Goal: Transaction & Acquisition: Purchase product/service

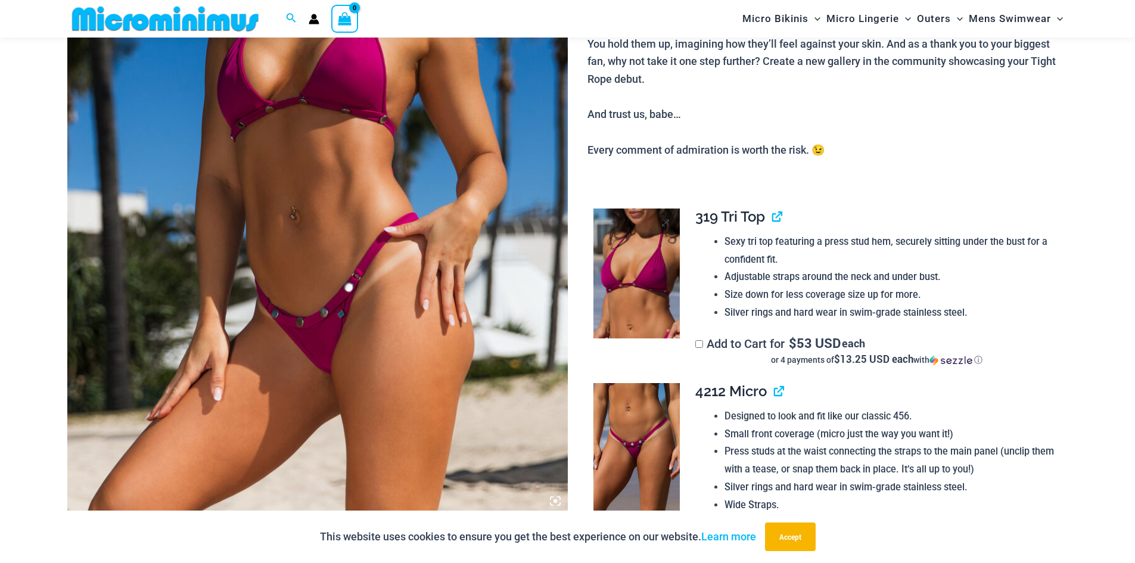
scroll to position [347, 0]
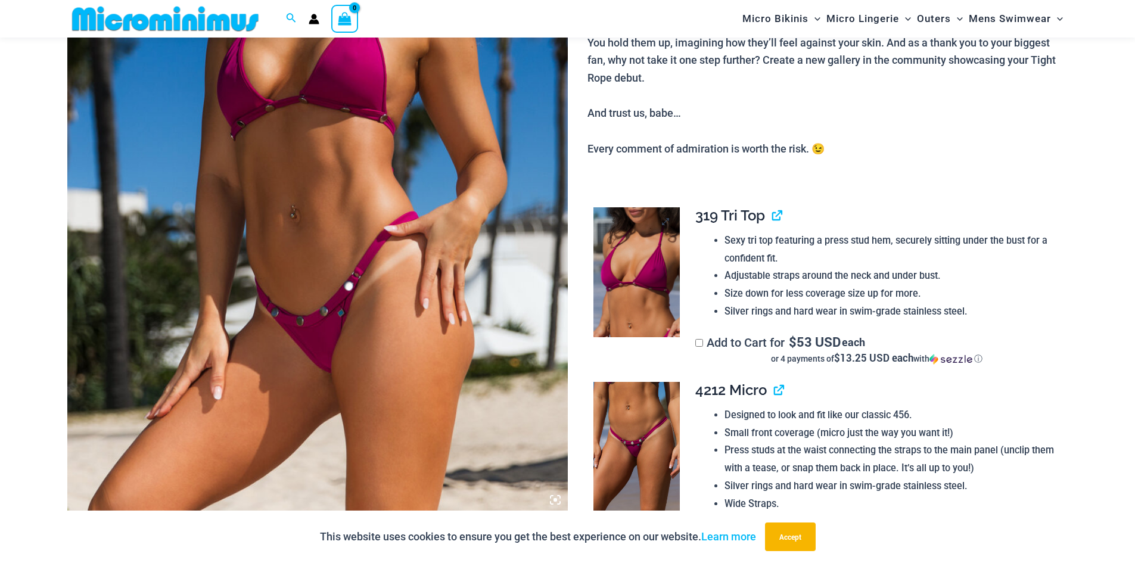
click at [636, 267] on img at bounding box center [636, 272] width 86 height 130
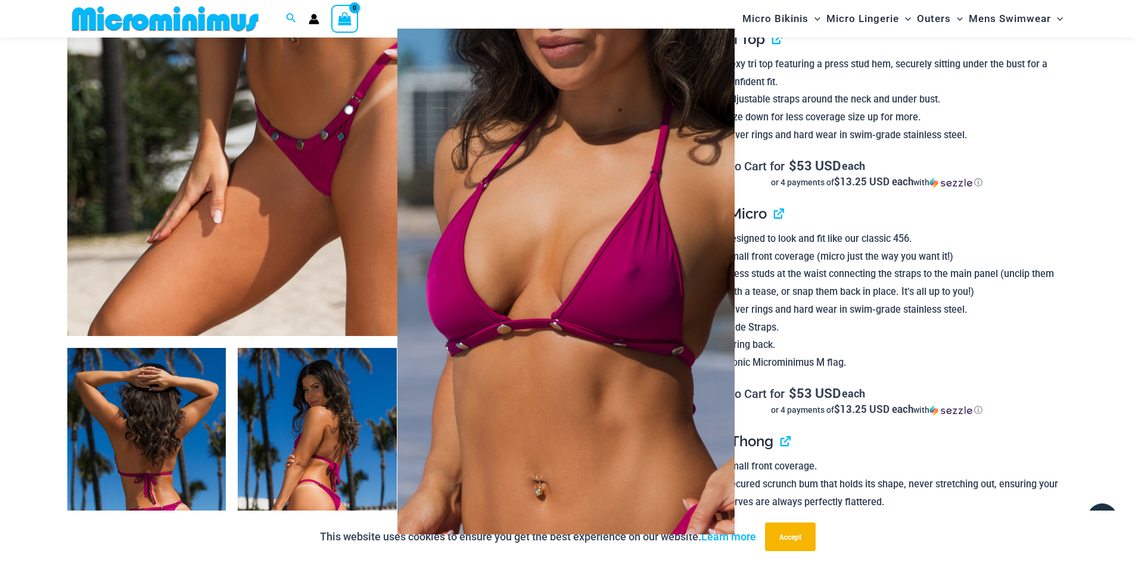
scroll to position [525, 0]
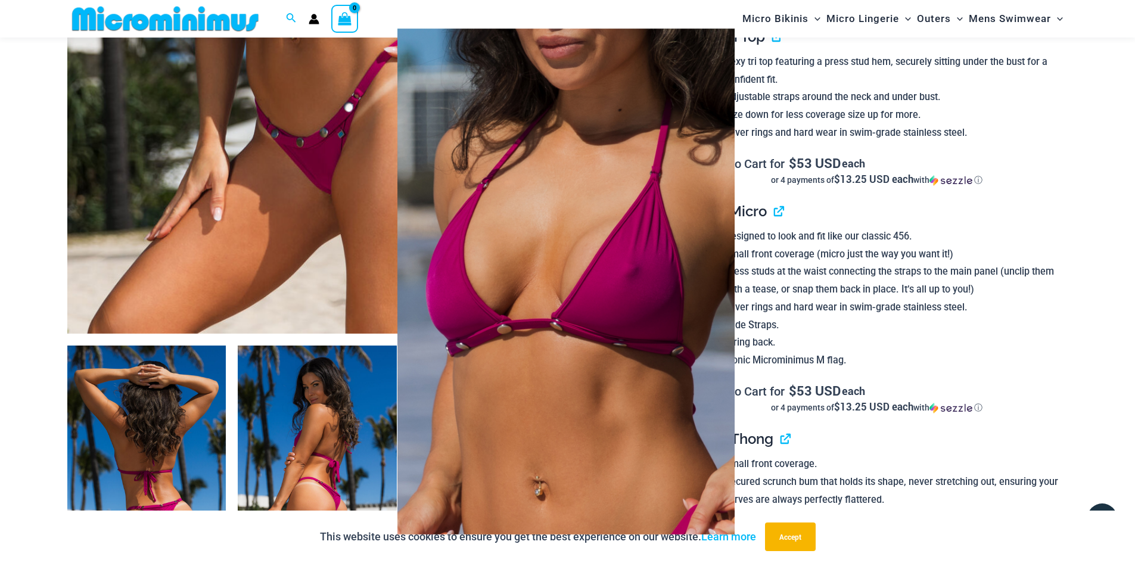
click at [1035, 225] on div at bounding box center [567, 281] width 1135 height 563
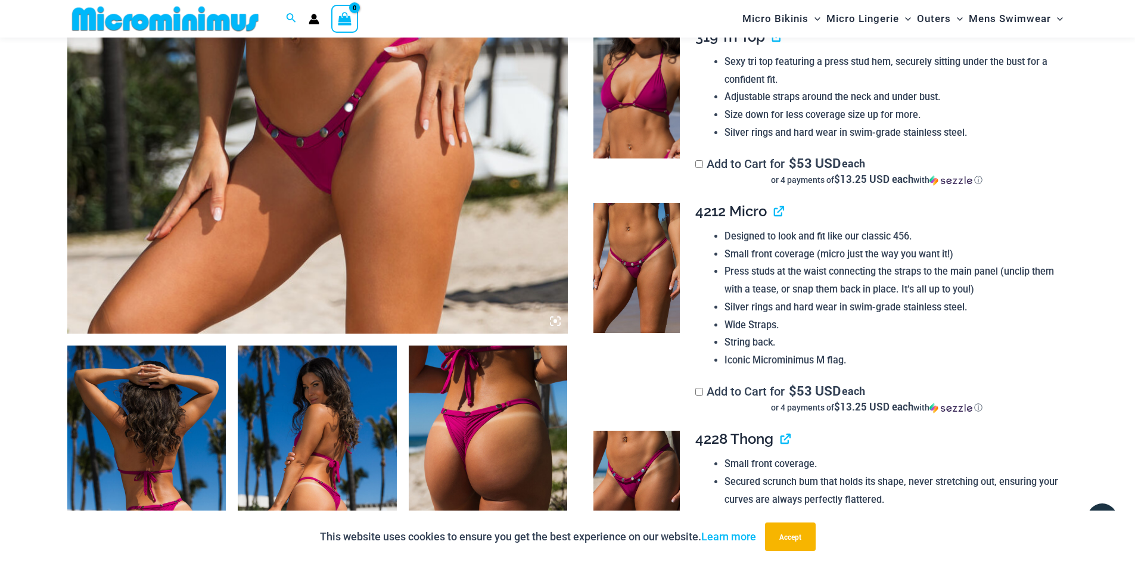
click at [628, 276] on img at bounding box center [636, 268] width 86 height 130
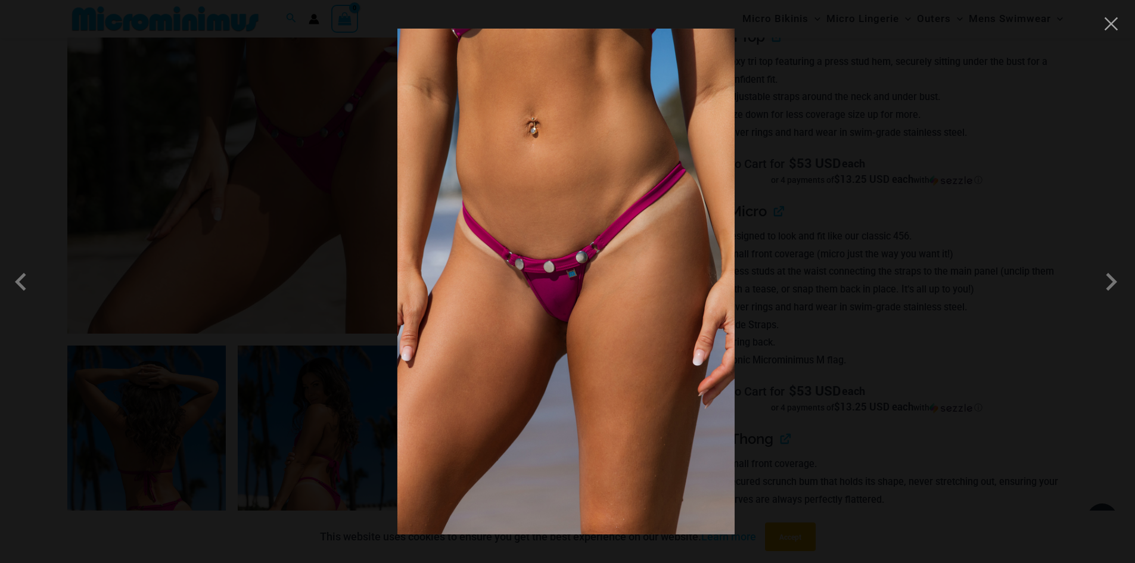
click at [807, 230] on div at bounding box center [567, 281] width 1135 height 563
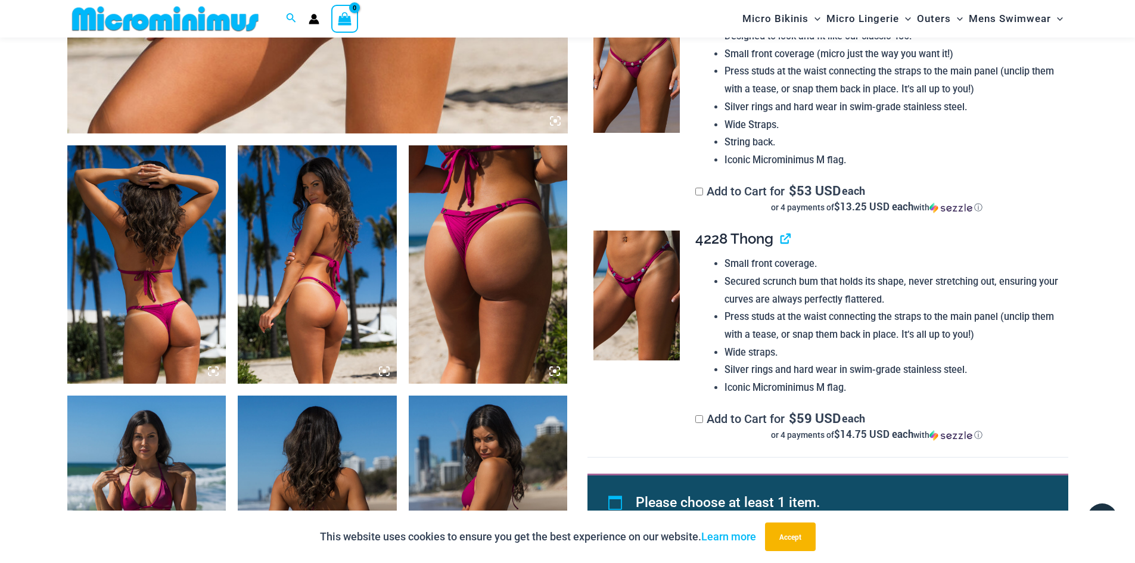
scroll to position [764, 0]
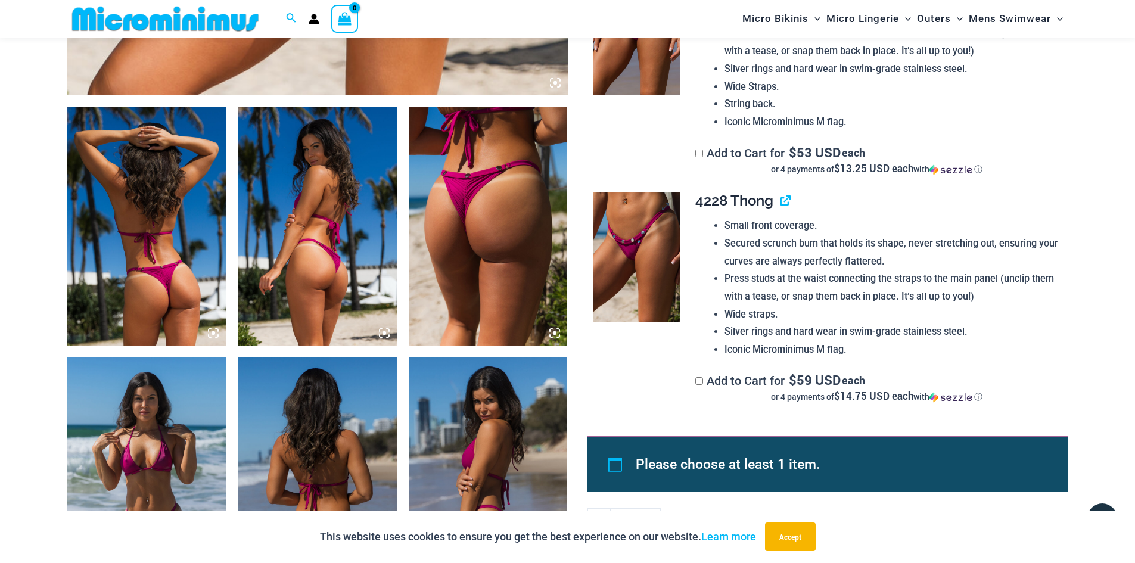
click at [648, 272] on img at bounding box center [636, 257] width 86 height 130
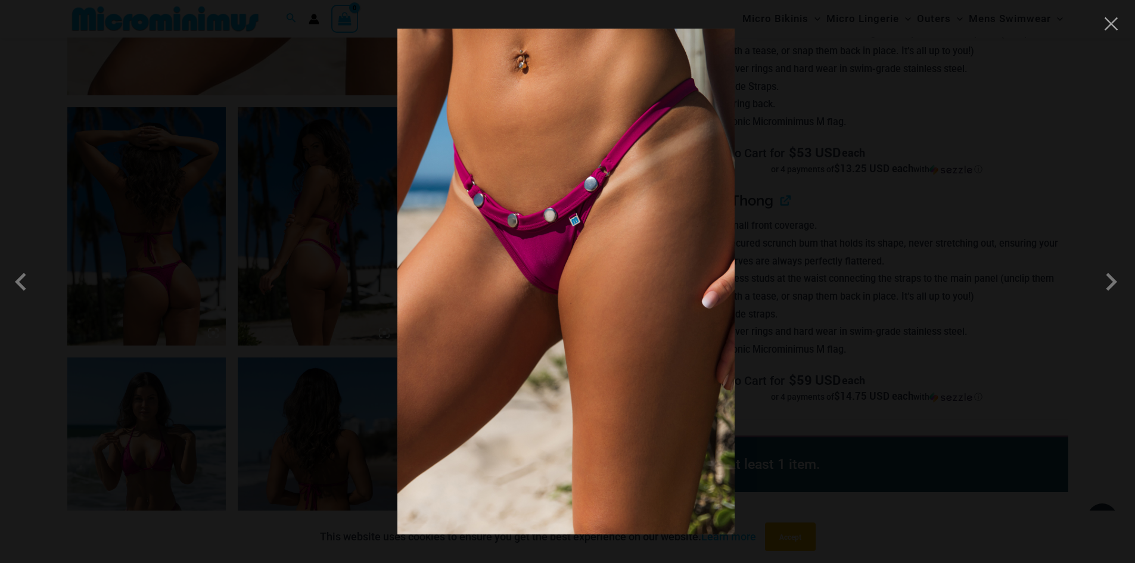
click at [861, 256] on div at bounding box center [567, 281] width 1135 height 563
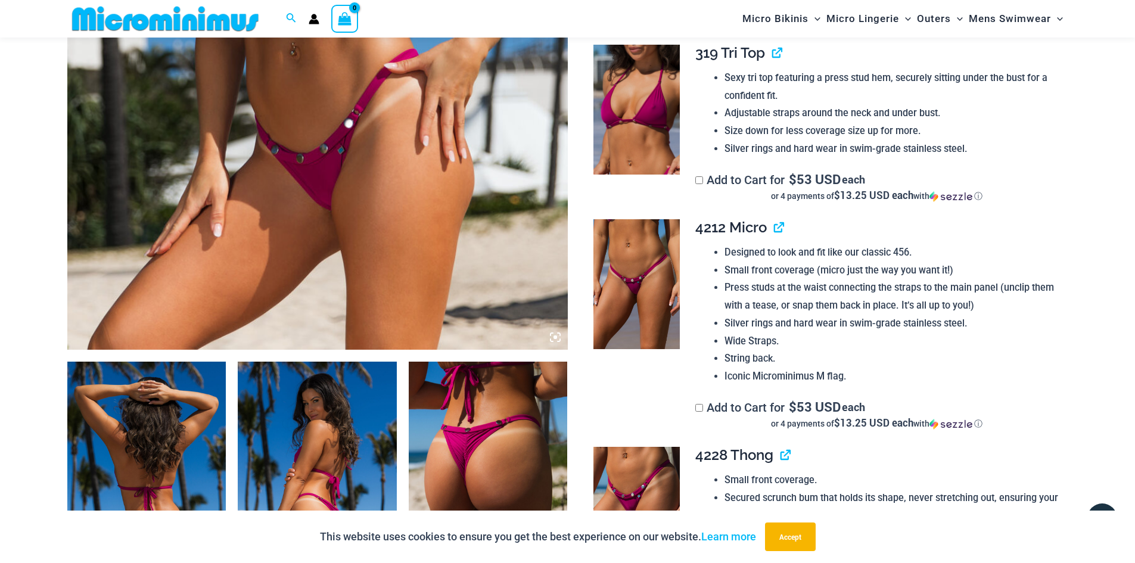
scroll to position [525, 0]
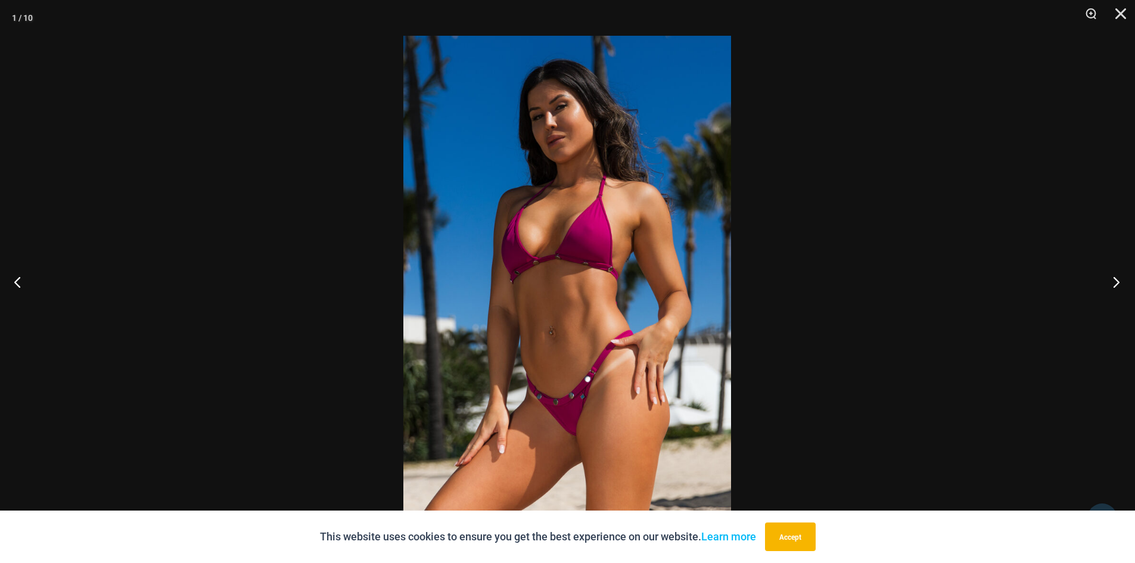
click at [1114, 281] on button "Next" at bounding box center [1112, 282] width 45 height 60
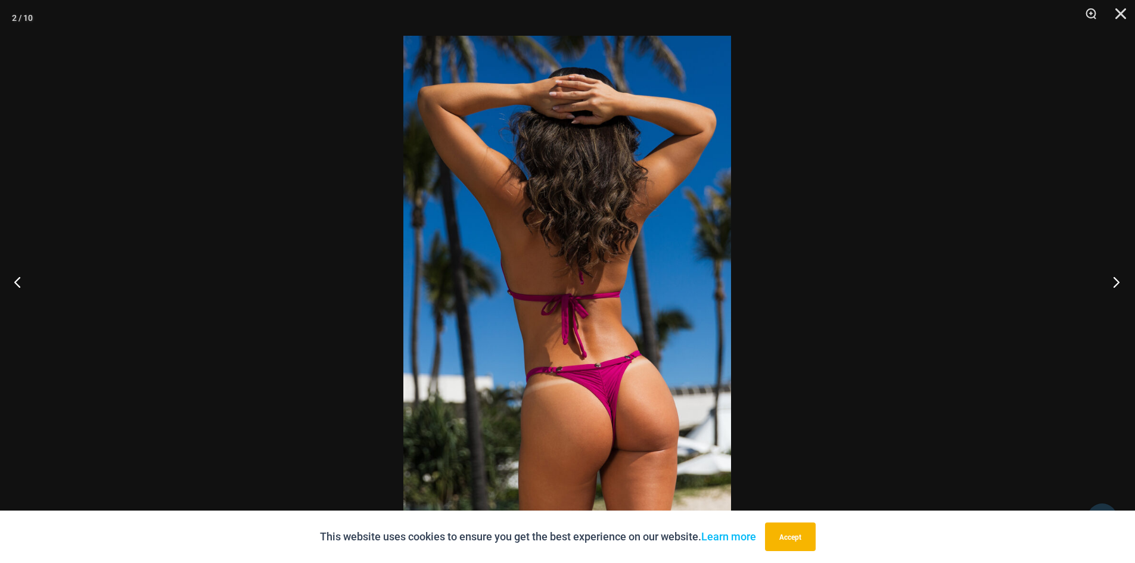
click at [1114, 281] on button "Next" at bounding box center [1112, 282] width 45 height 60
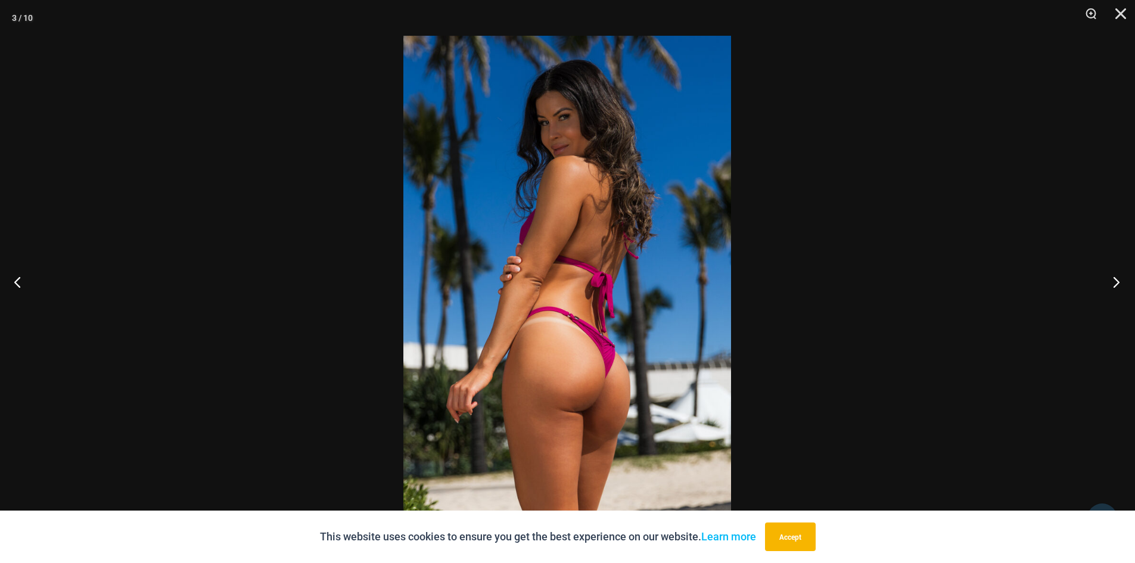
click at [1114, 281] on button "Next" at bounding box center [1112, 282] width 45 height 60
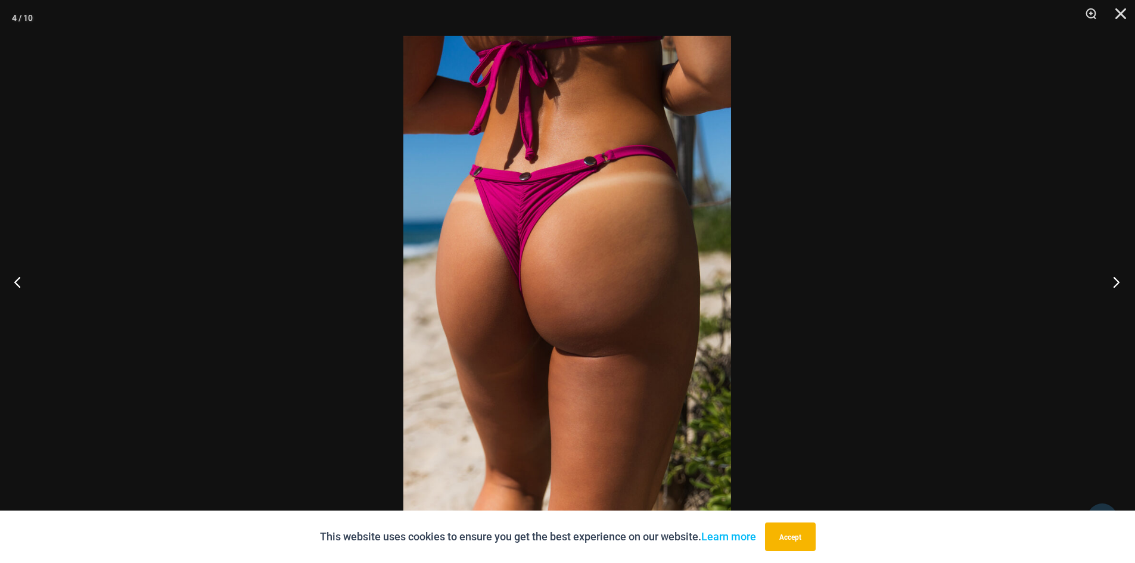
click at [1114, 281] on button "Next" at bounding box center [1112, 282] width 45 height 60
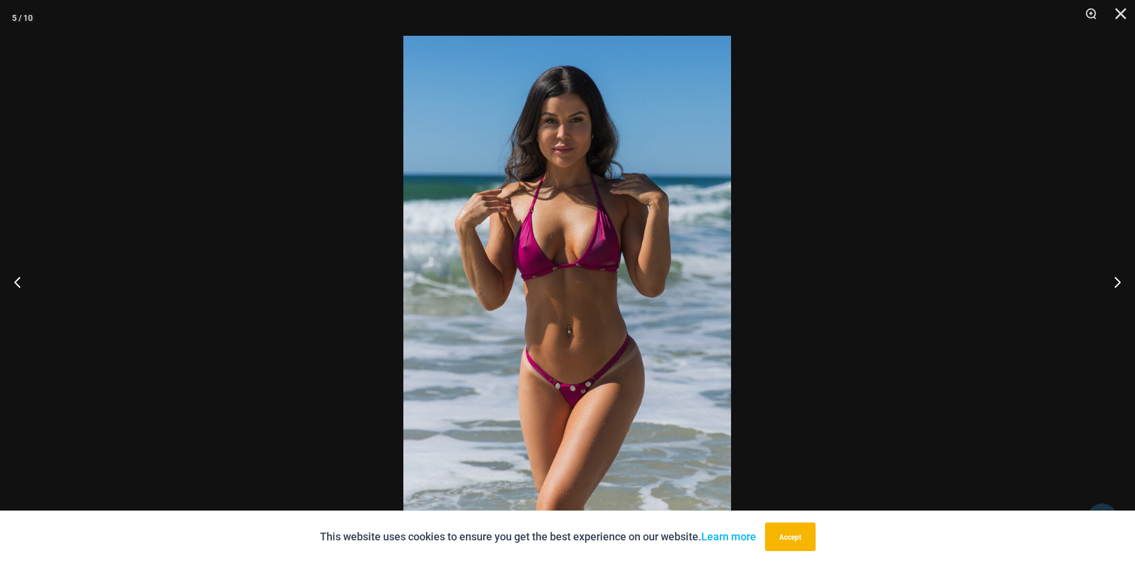
click at [449, 277] on img at bounding box center [567, 281] width 328 height 491
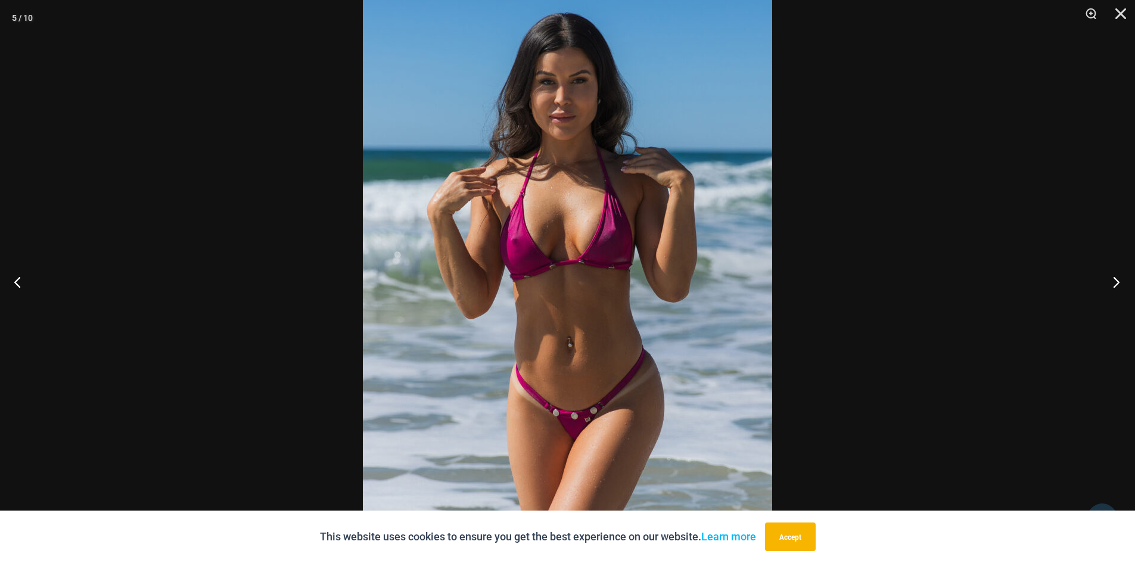
click at [1110, 278] on button "Next" at bounding box center [1112, 282] width 45 height 60
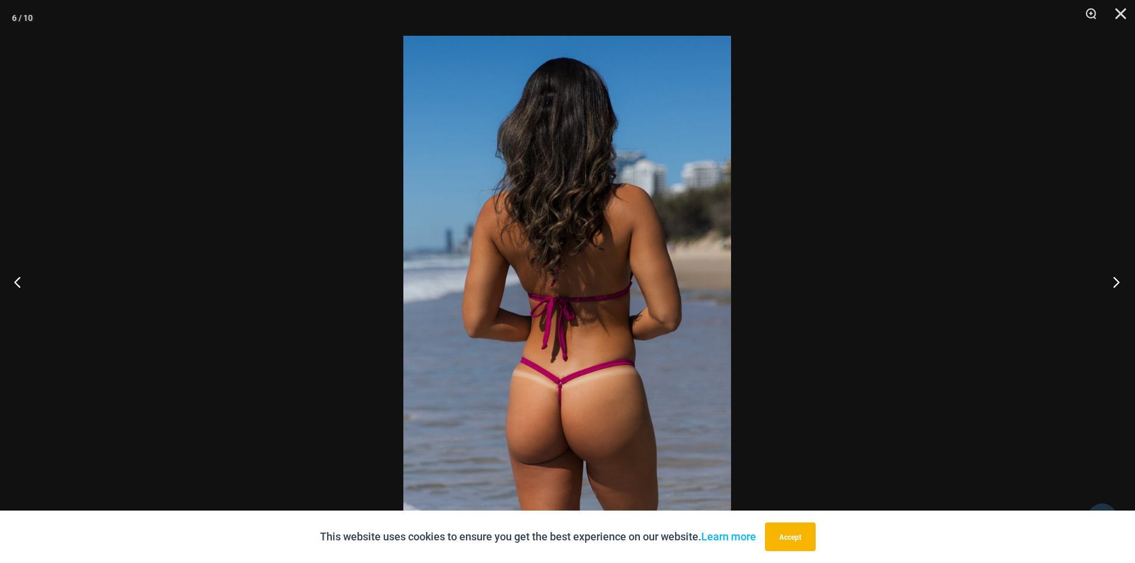
click at [1110, 278] on button "Next" at bounding box center [1112, 282] width 45 height 60
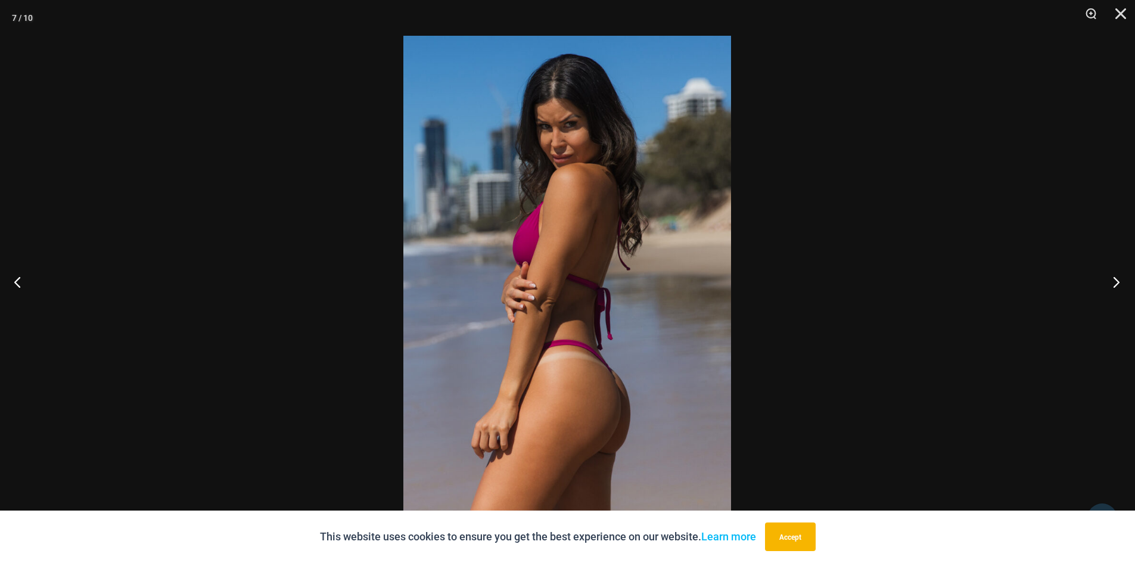
click at [1110, 278] on button "Next" at bounding box center [1112, 282] width 45 height 60
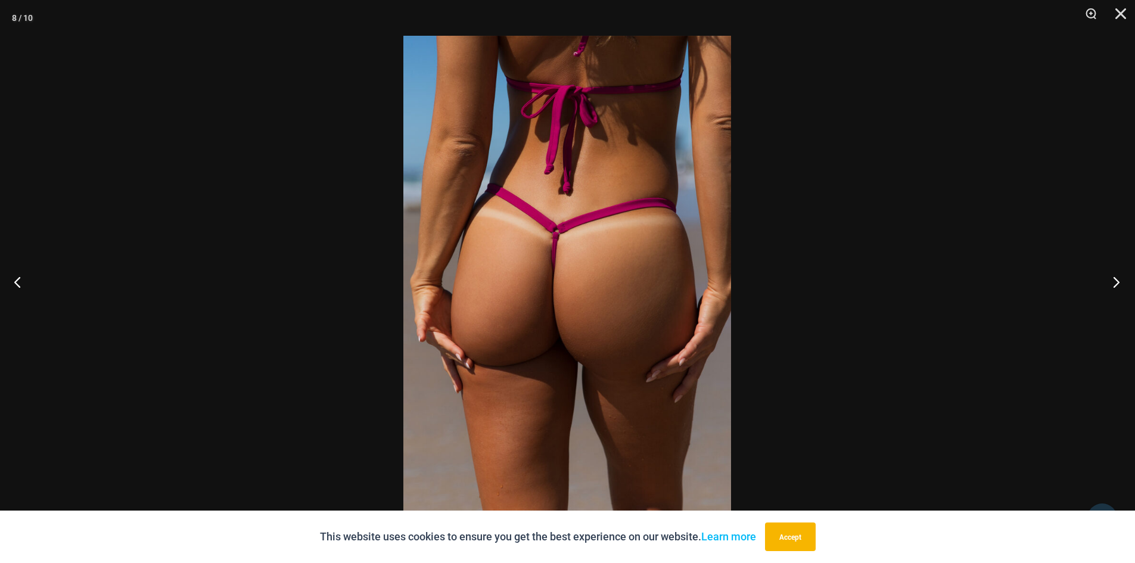
click at [1110, 278] on button "Next" at bounding box center [1112, 282] width 45 height 60
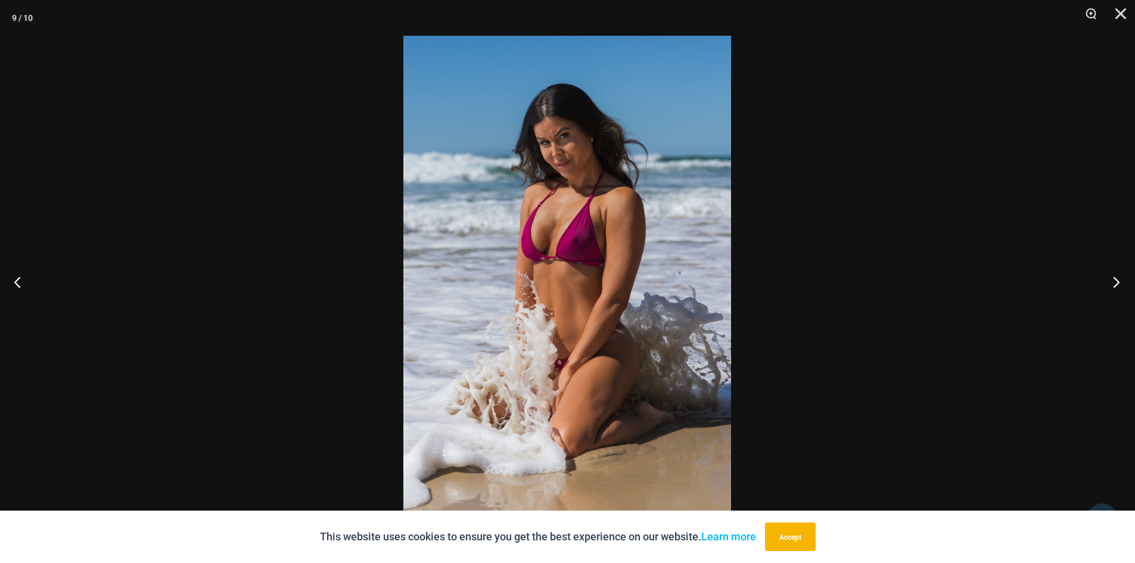
click at [1110, 278] on button "Next" at bounding box center [1112, 282] width 45 height 60
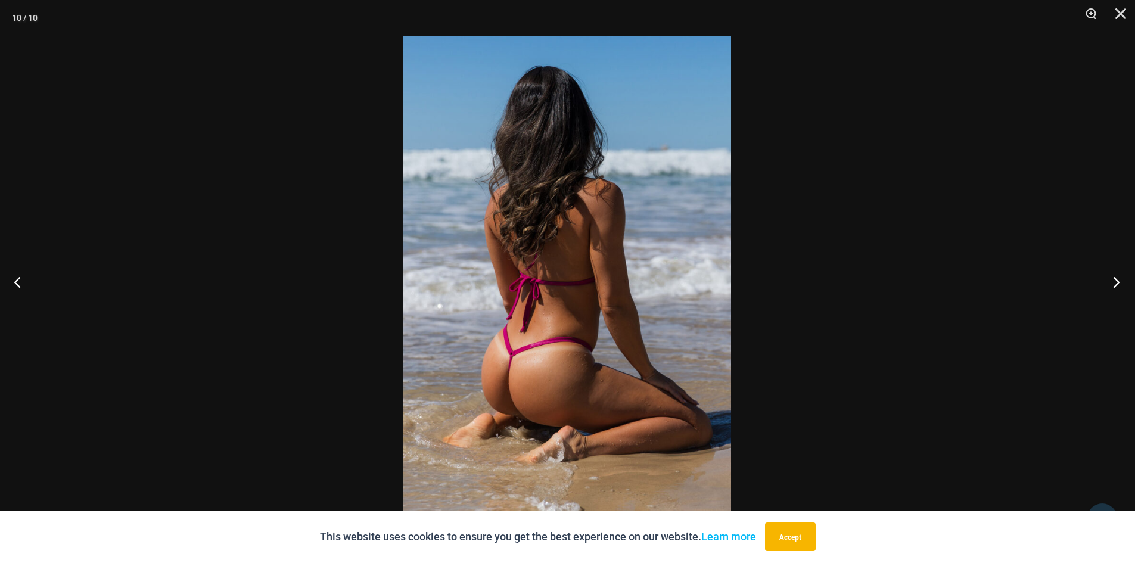
click at [1110, 278] on button "Next" at bounding box center [1112, 282] width 45 height 60
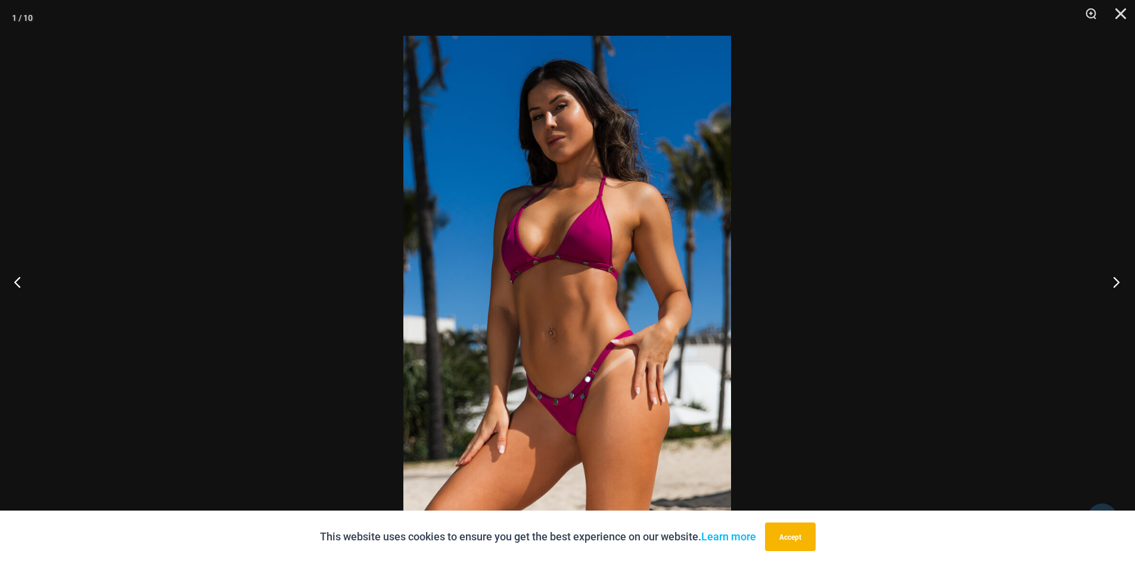
click at [1110, 278] on button "Next" at bounding box center [1112, 282] width 45 height 60
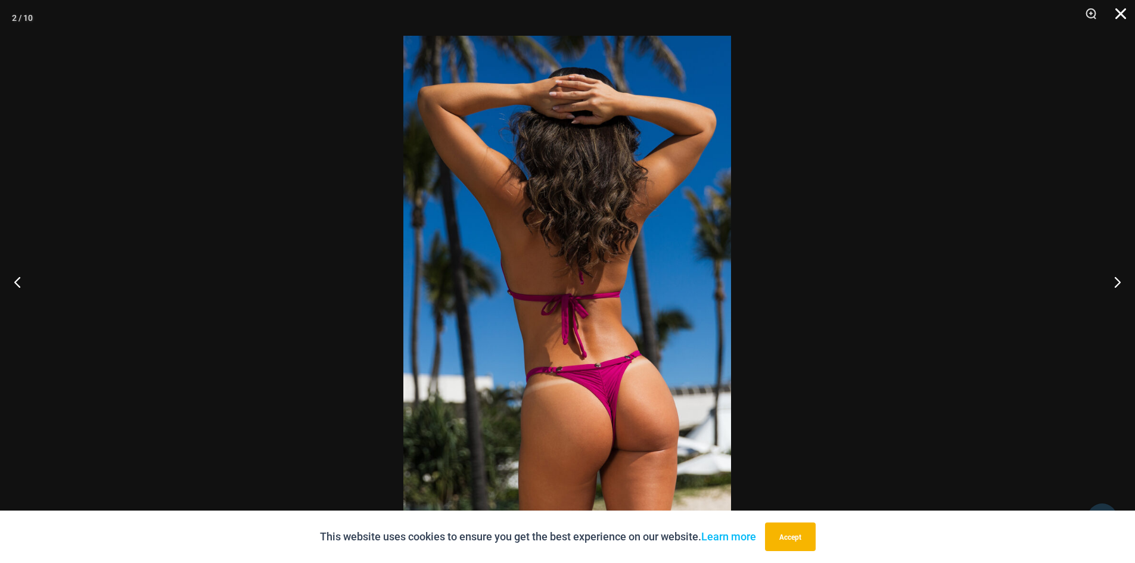
click at [1118, 7] on button "Close" at bounding box center [1116, 18] width 30 height 36
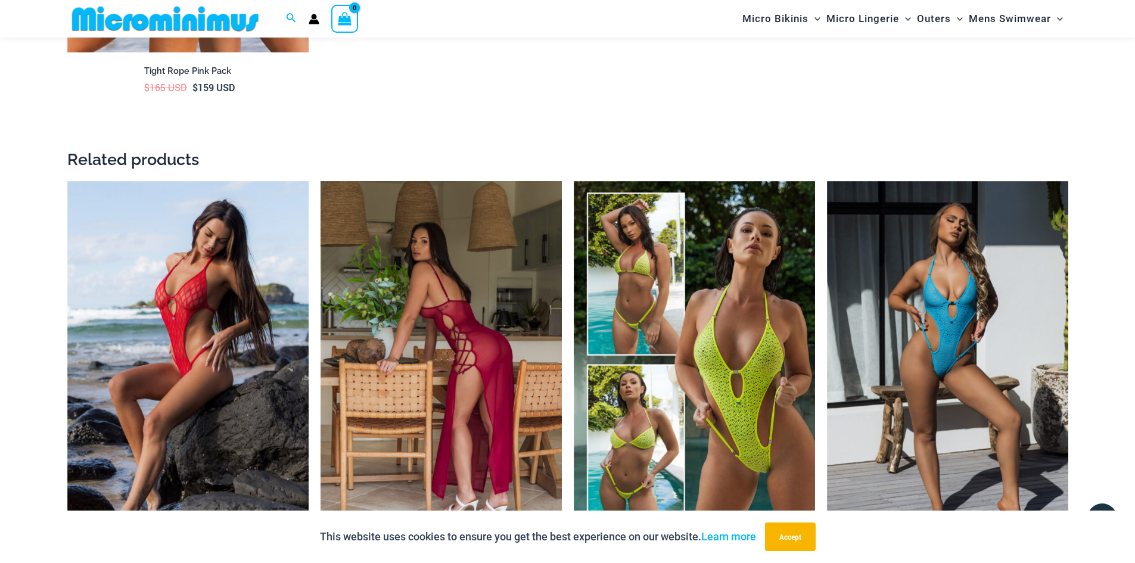
scroll to position [2193, 0]
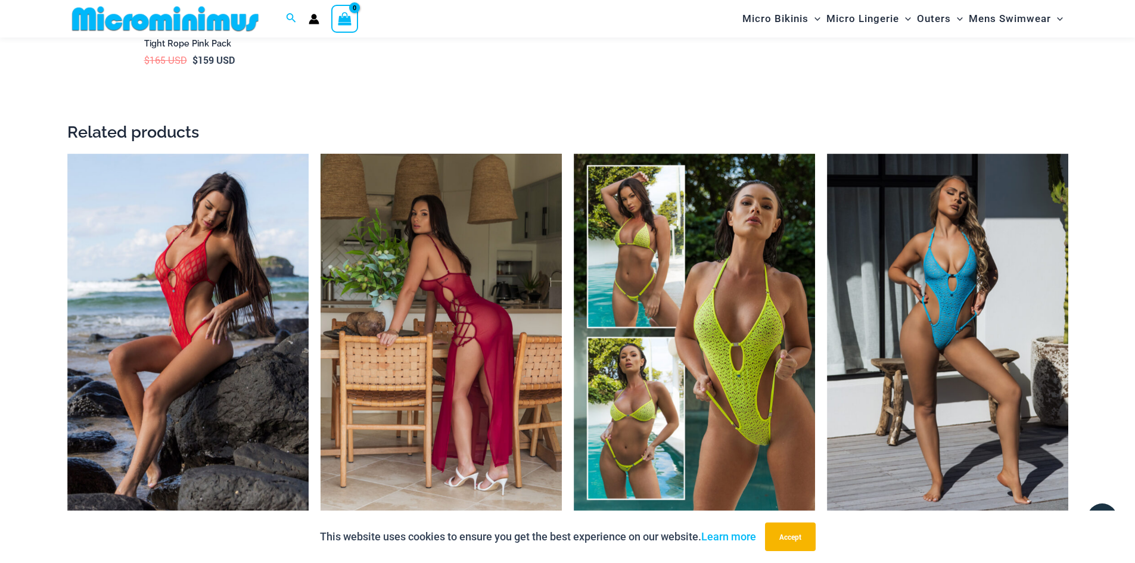
click at [438, 256] on img at bounding box center [440, 335] width 241 height 362
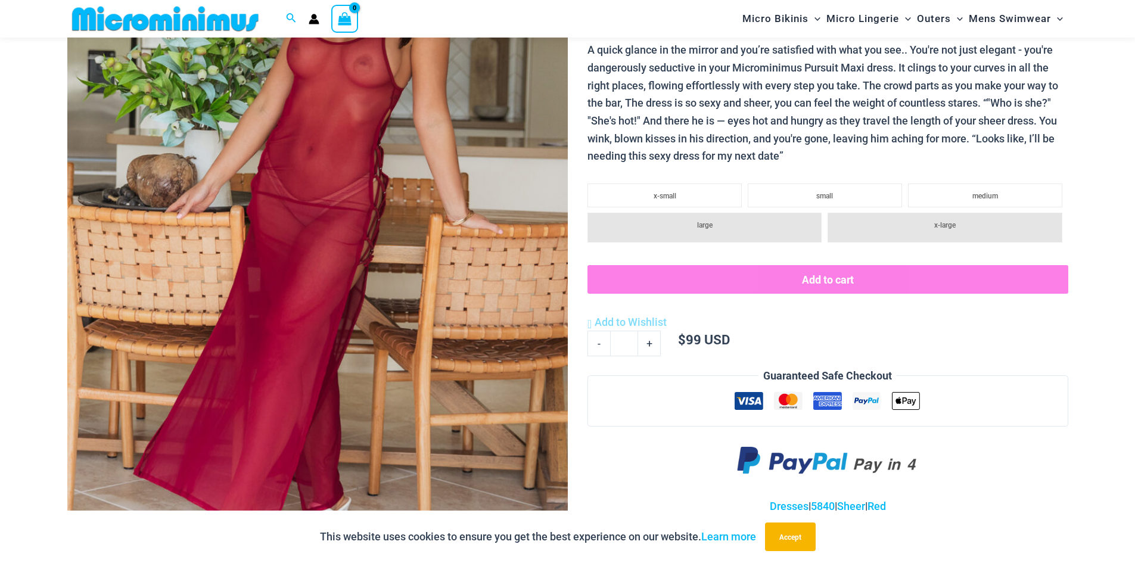
scroll to position [287, 0]
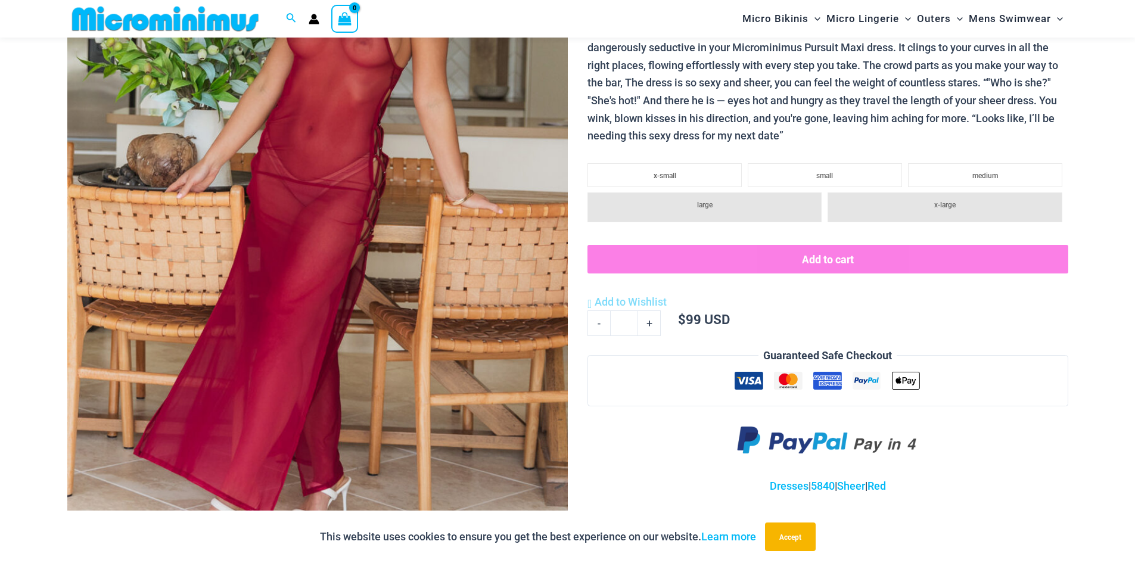
click at [439, 234] on img at bounding box center [317, 196] width 500 height 751
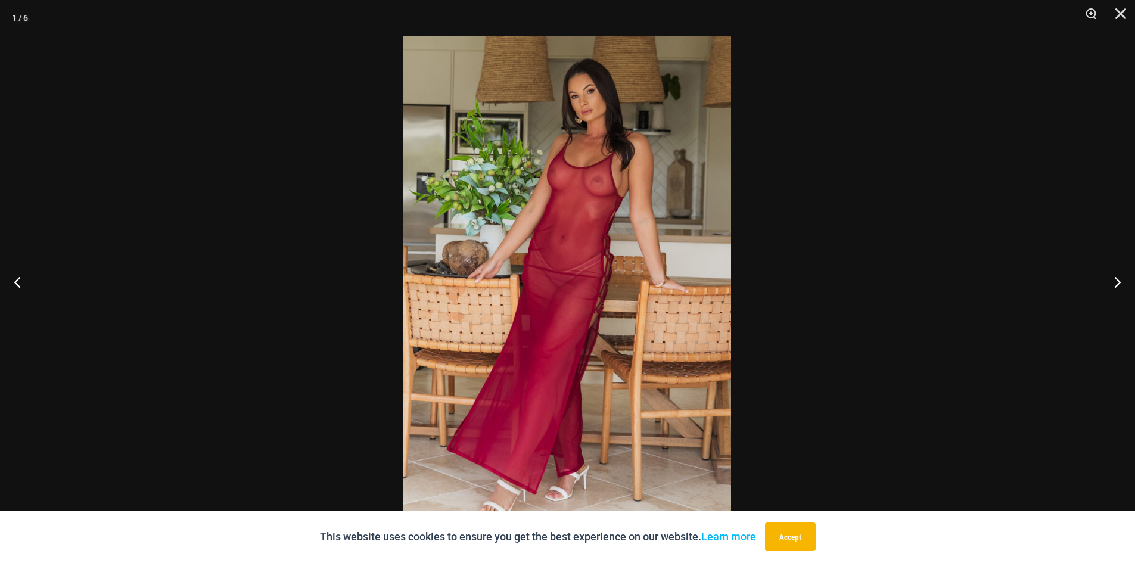
click at [569, 229] on img at bounding box center [567, 281] width 328 height 491
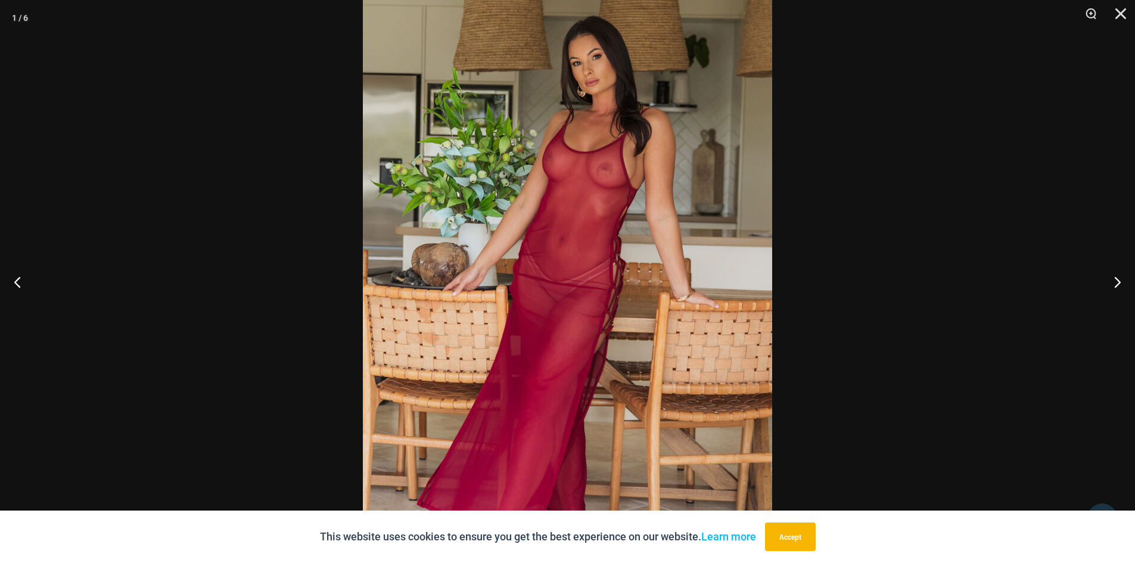
click at [569, 229] on img at bounding box center [567, 294] width 409 height 614
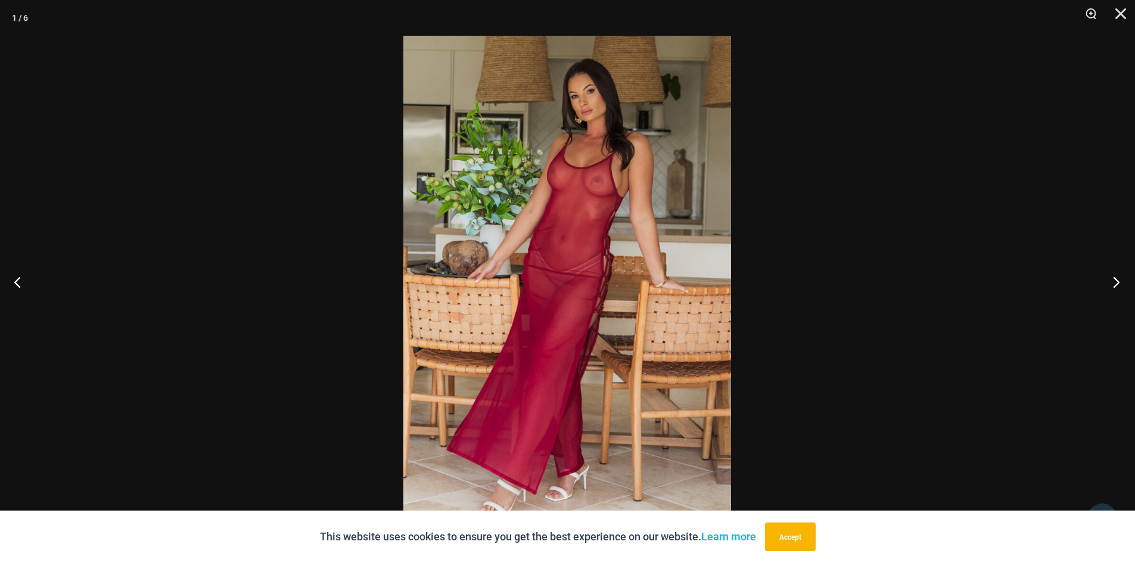
click at [1110, 278] on button "Next" at bounding box center [1112, 282] width 45 height 60
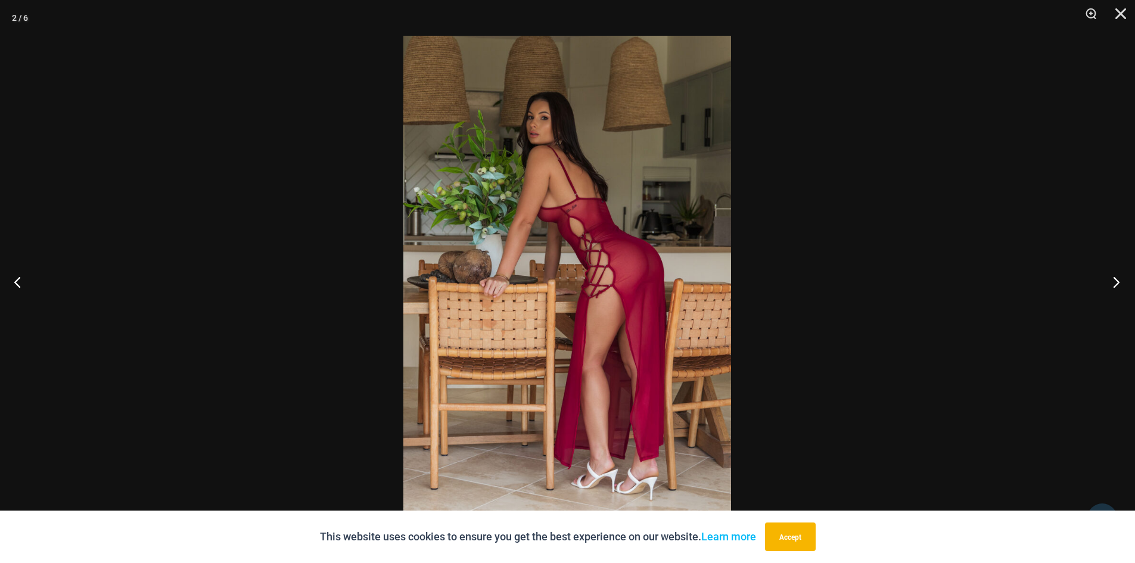
click at [1110, 278] on button "Next" at bounding box center [1112, 282] width 45 height 60
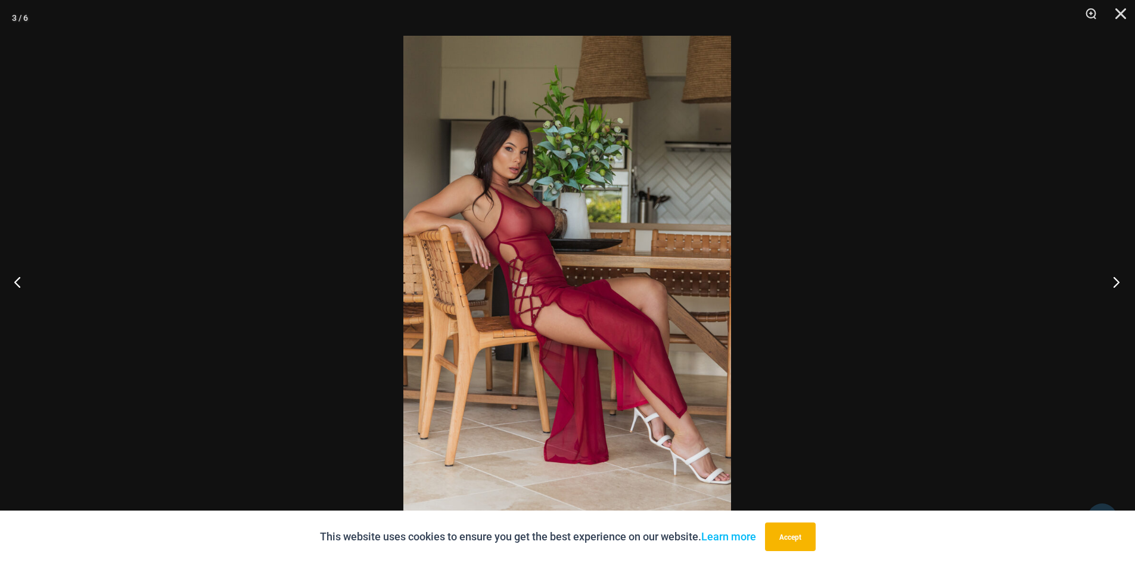
click at [1110, 278] on button "Next" at bounding box center [1112, 282] width 45 height 60
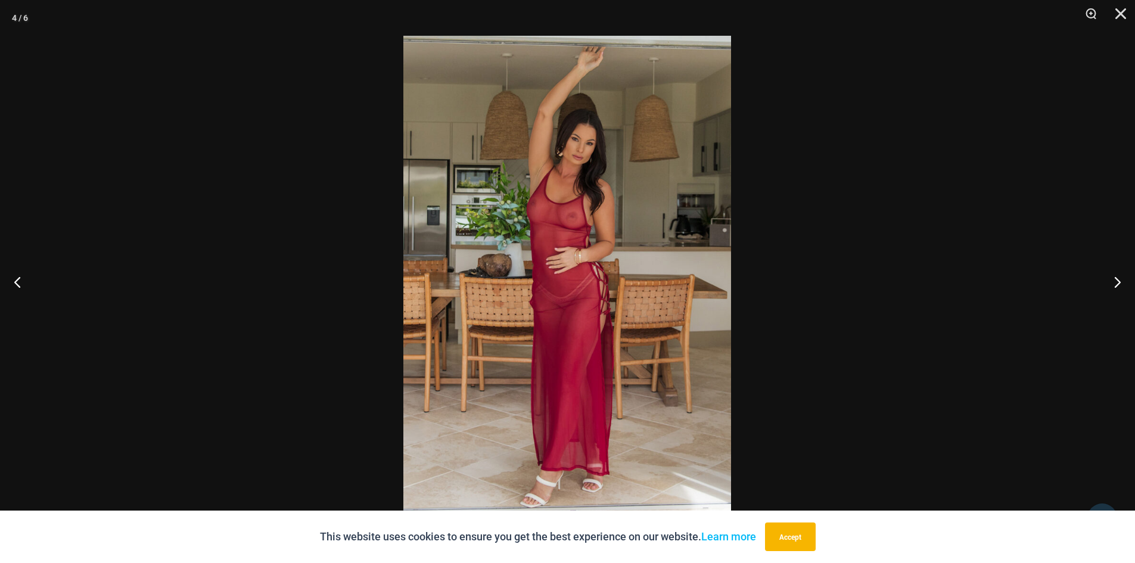
click at [552, 273] on img at bounding box center [567, 281] width 328 height 491
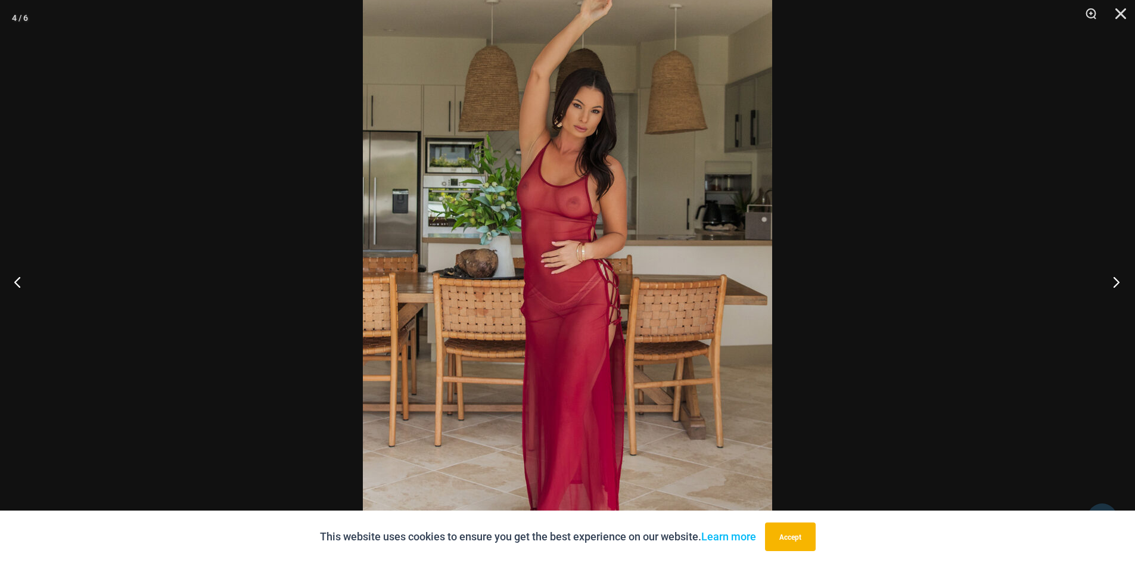
click at [1111, 282] on button "Next" at bounding box center [1112, 282] width 45 height 60
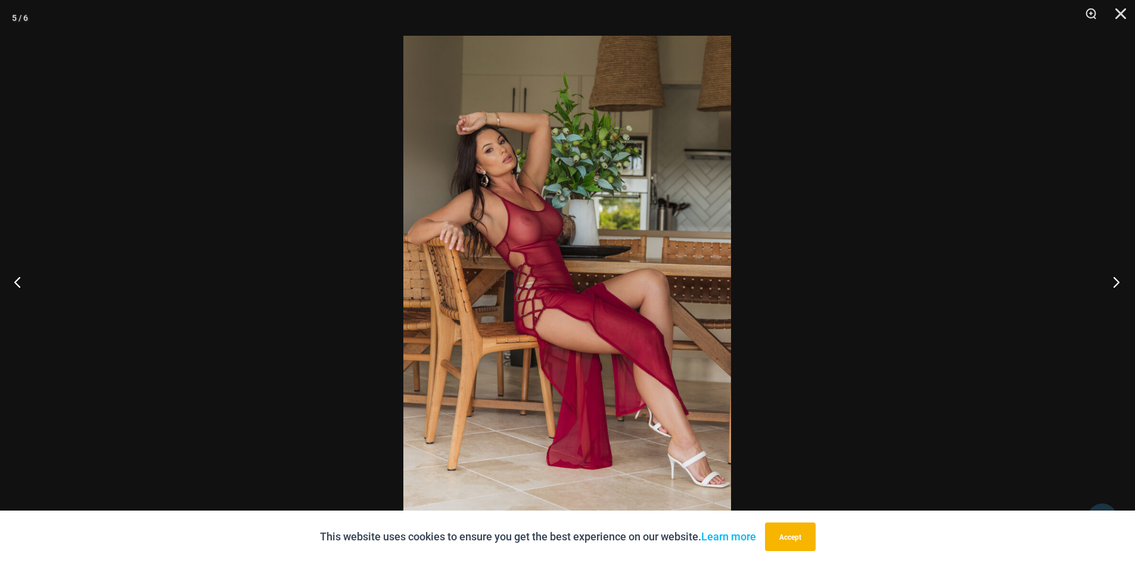
click at [1111, 282] on button "Next" at bounding box center [1112, 282] width 45 height 60
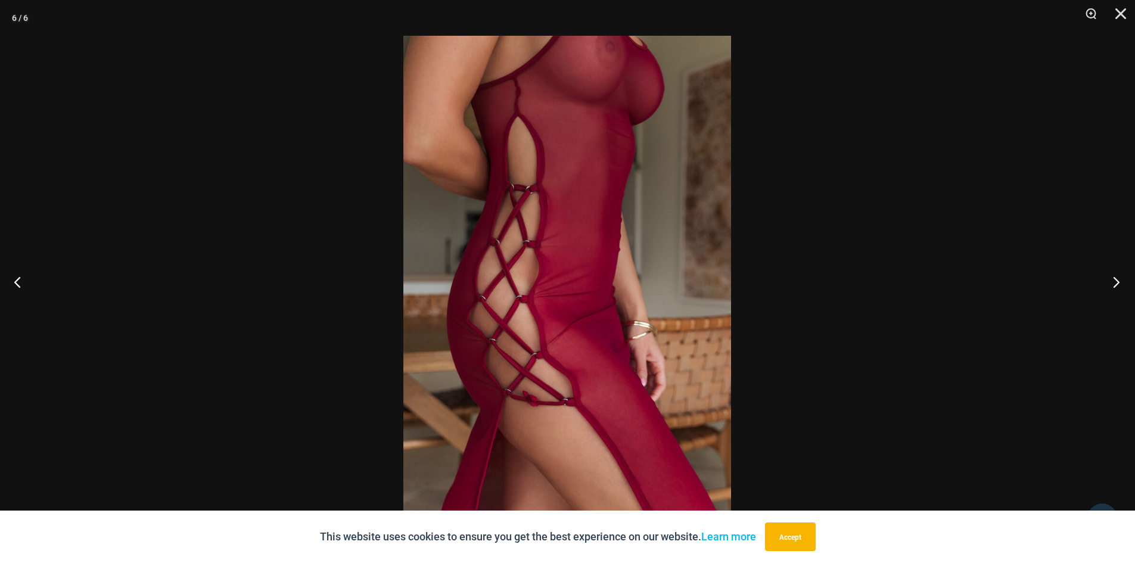
click at [1111, 282] on button "Next" at bounding box center [1112, 282] width 45 height 60
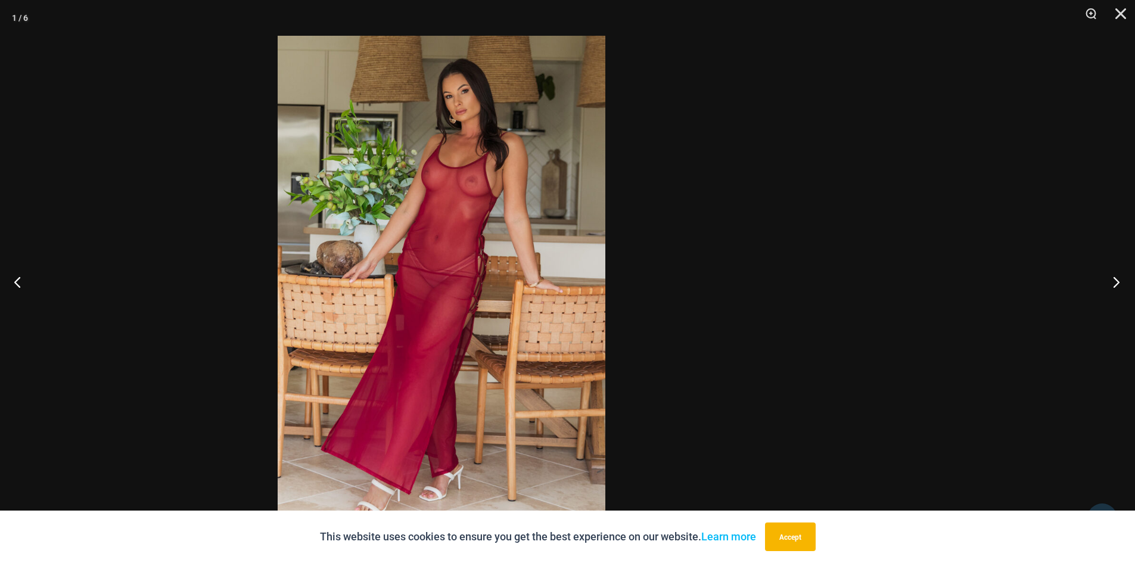
click at [798, 280] on div "1 / 6" at bounding box center [567, 281] width 1135 height 563
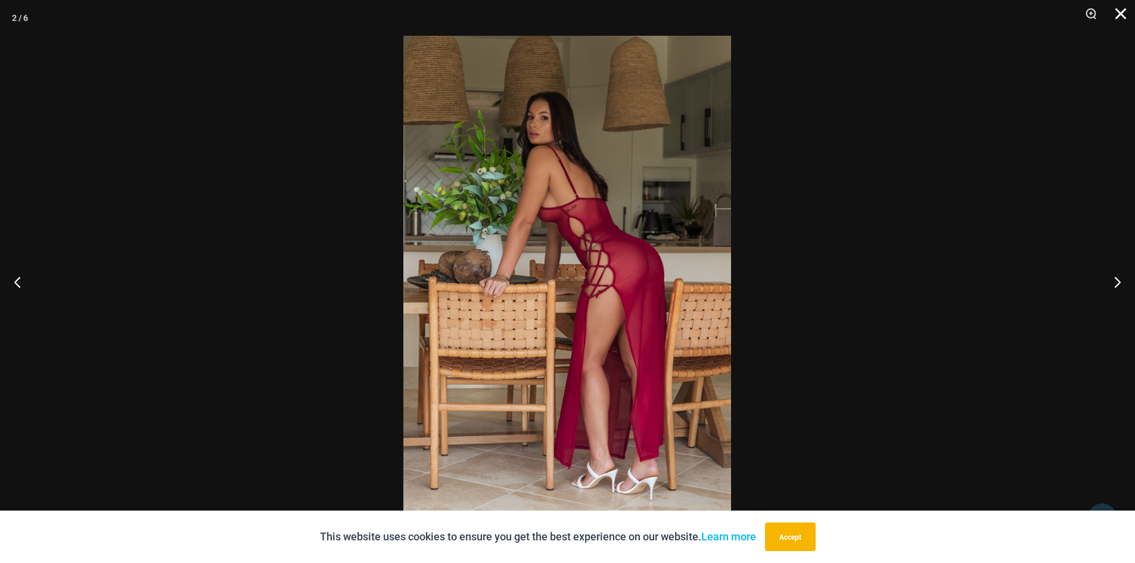
click at [1116, 10] on button "Close" at bounding box center [1116, 18] width 30 height 36
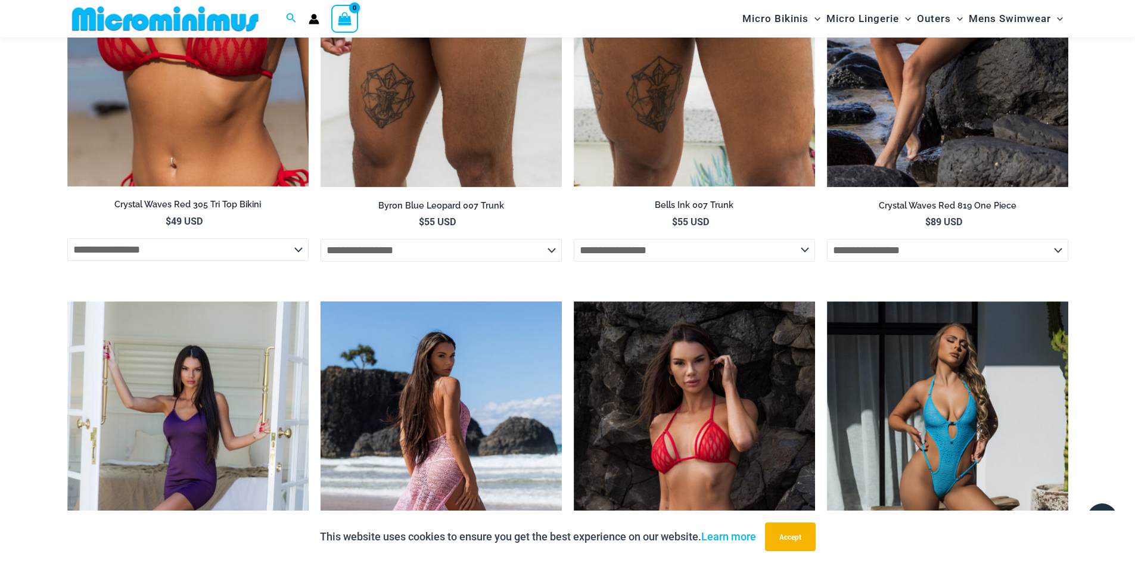
scroll to position [2193, 0]
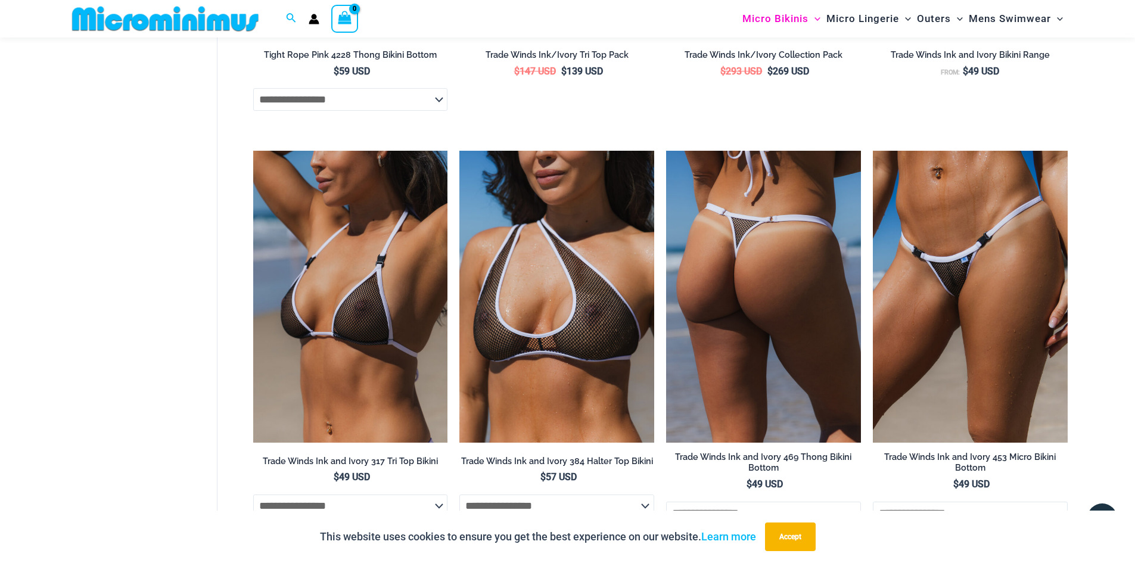
scroll to position [1062, 0]
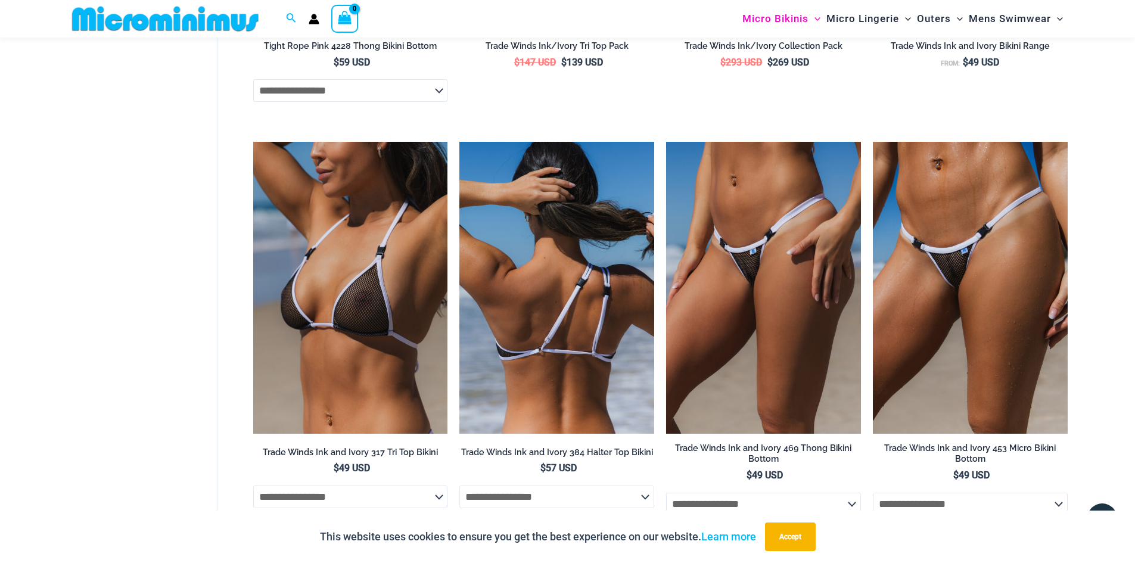
click at [522, 298] on img at bounding box center [556, 288] width 195 height 292
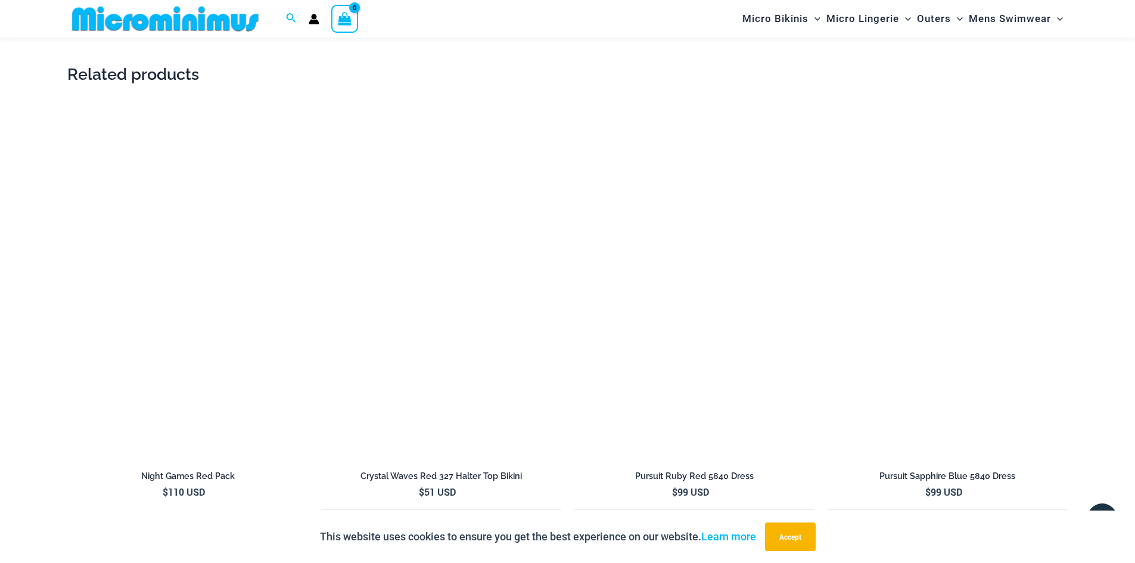
scroll to position [2025, 0]
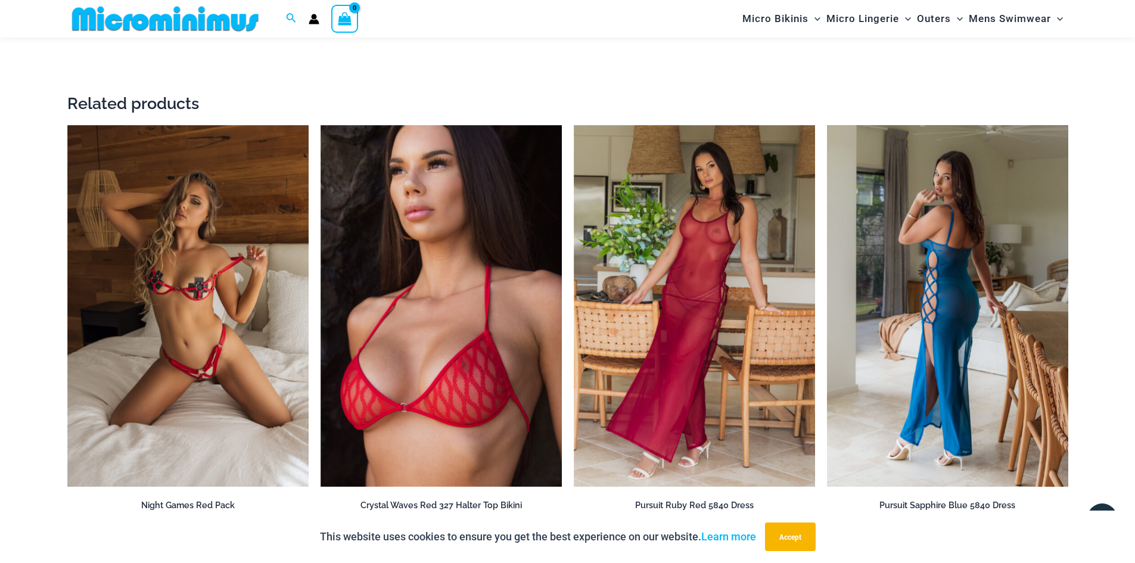
click at [964, 236] on img at bounding box center [947, 306] width 241 height 362
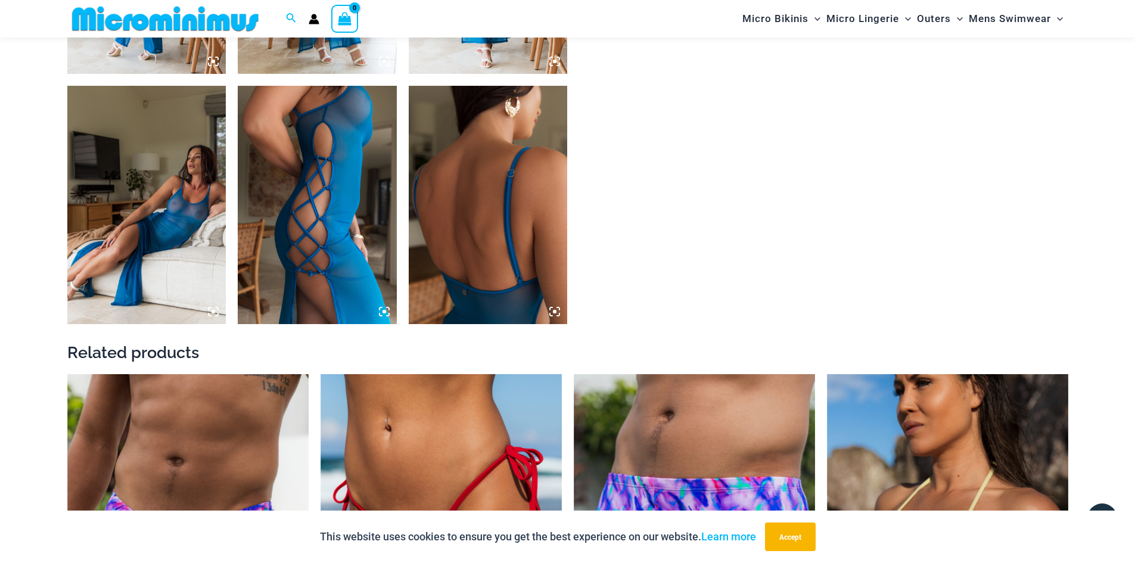
scroll to position [1062, 0]
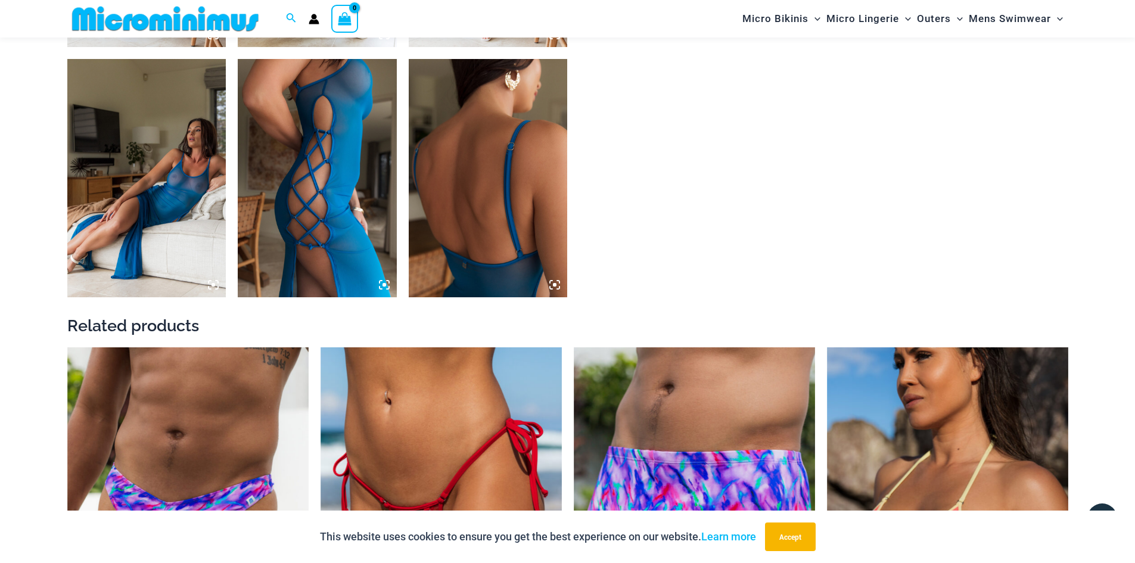
click at [204, 216] on img at bounding box center [146, 178] width 159 height 238
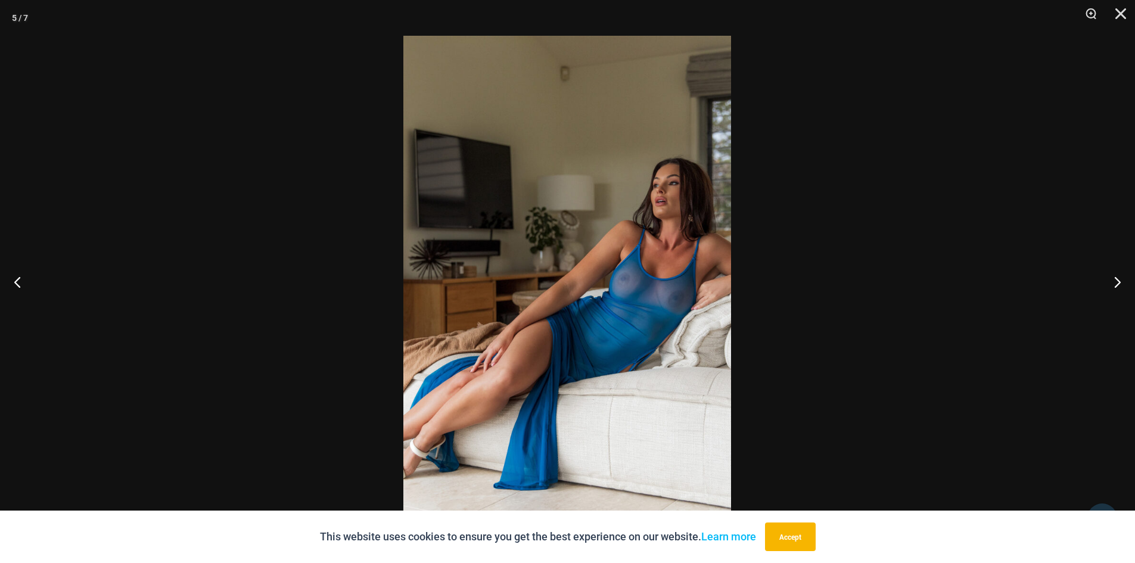
click at [526, 236] on img at bounding box center [567, 281] width 328 height 491
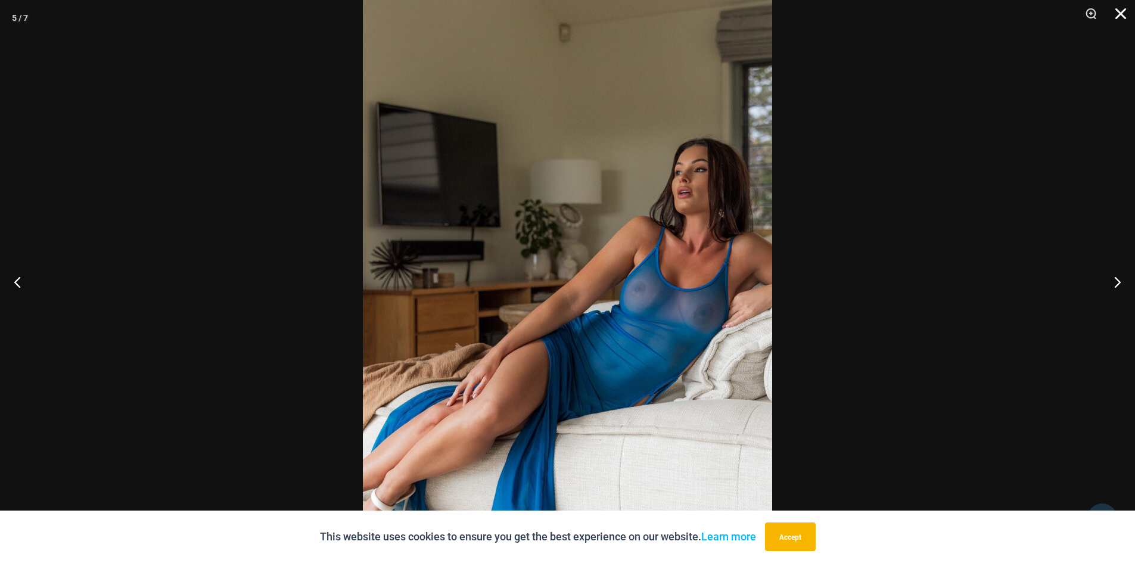
click at [1116, 11] on button "Close" at bounding box center [1116, 18] width 30 height 36
